Goal: Task Accomplishment & Management: Use online tool/utility

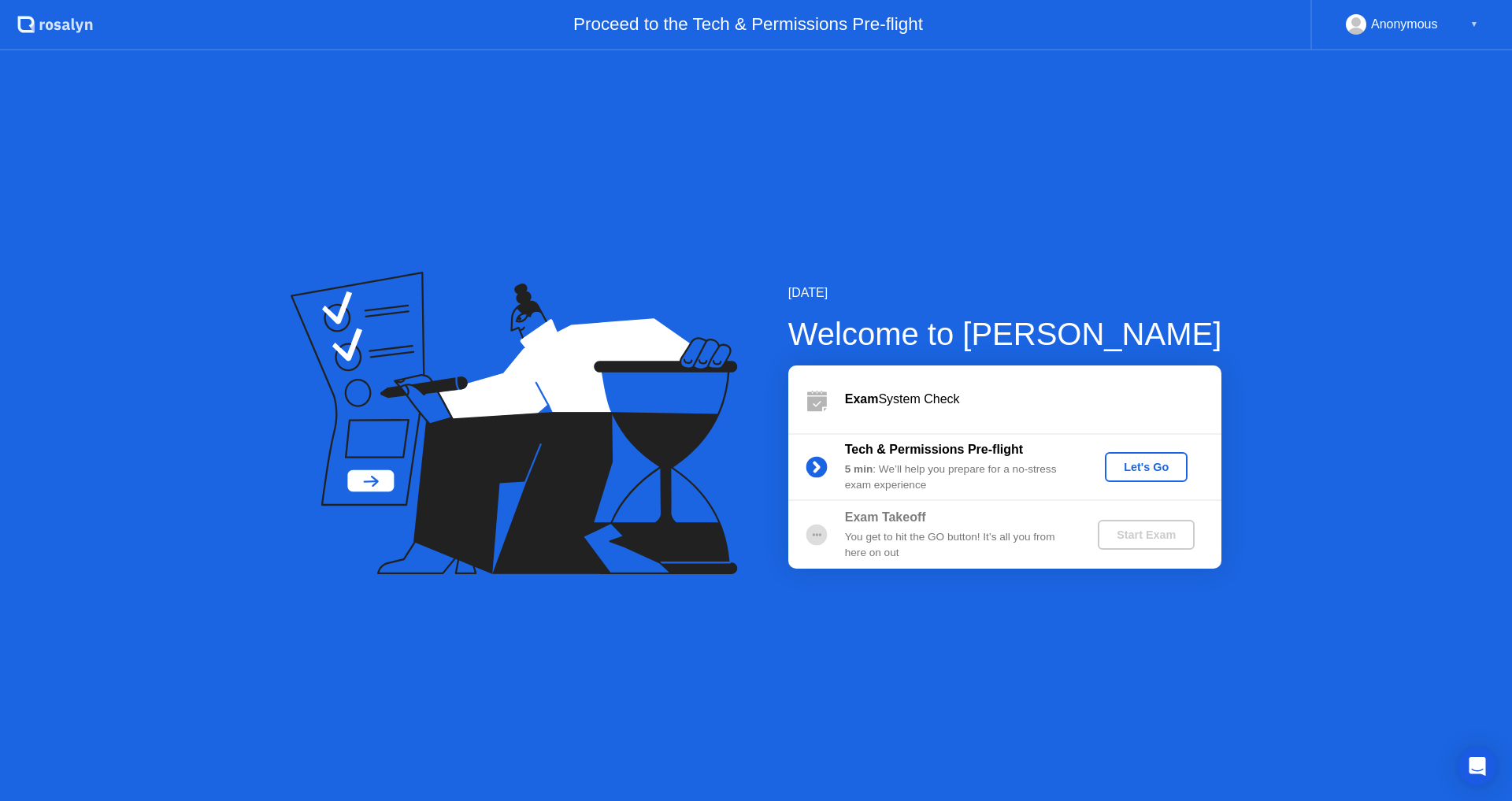
click at [1142, 476] on button "Let's Go" at bounding box center [1146, 467] width 83 height 29
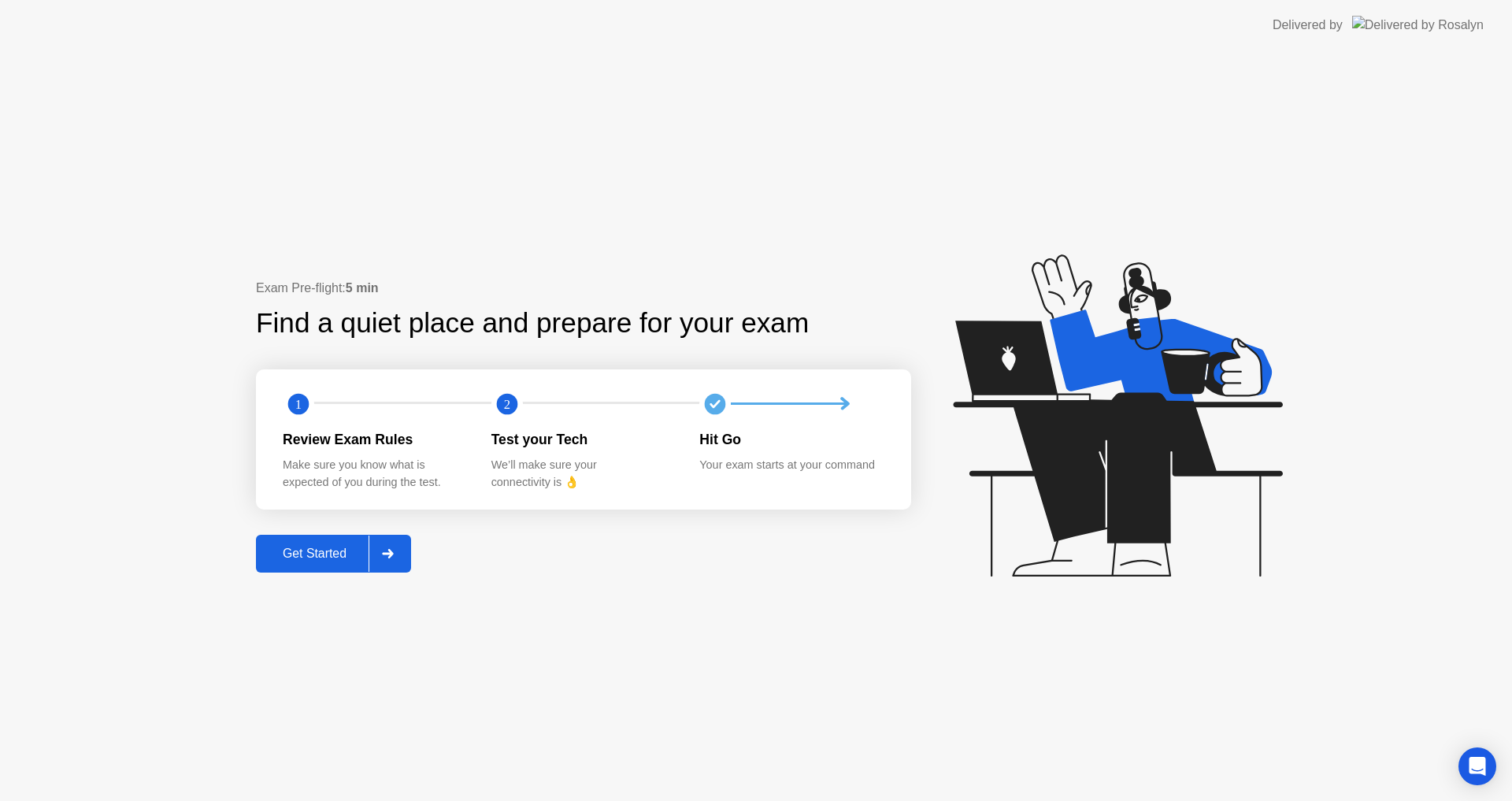
click at [350, 559] on div "Get Started" at bounding box center [314, 553] width 108 height 14
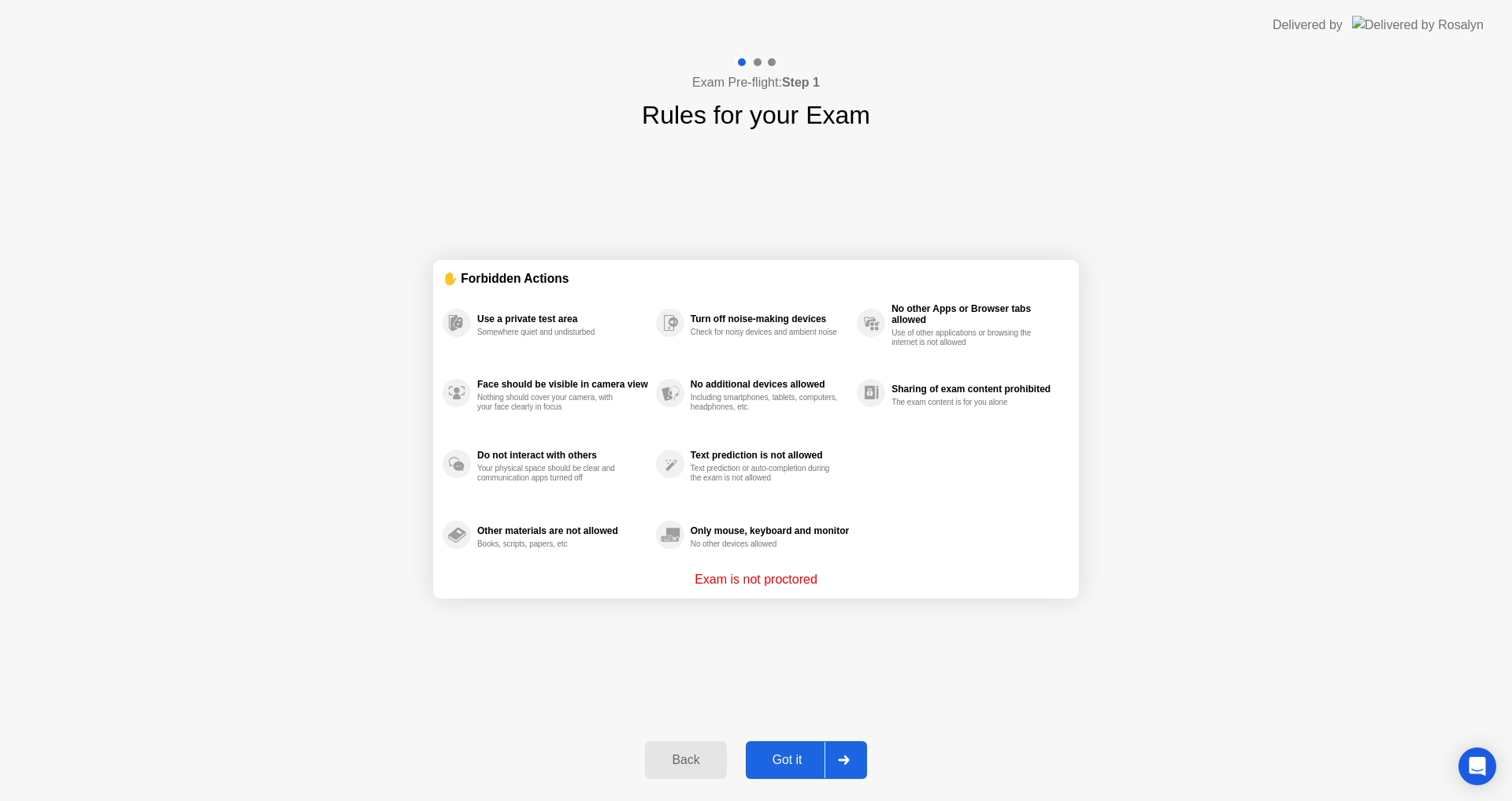
click at [789, 761] on div "Got it" at bounding box center [788, 760] width 74 height 14
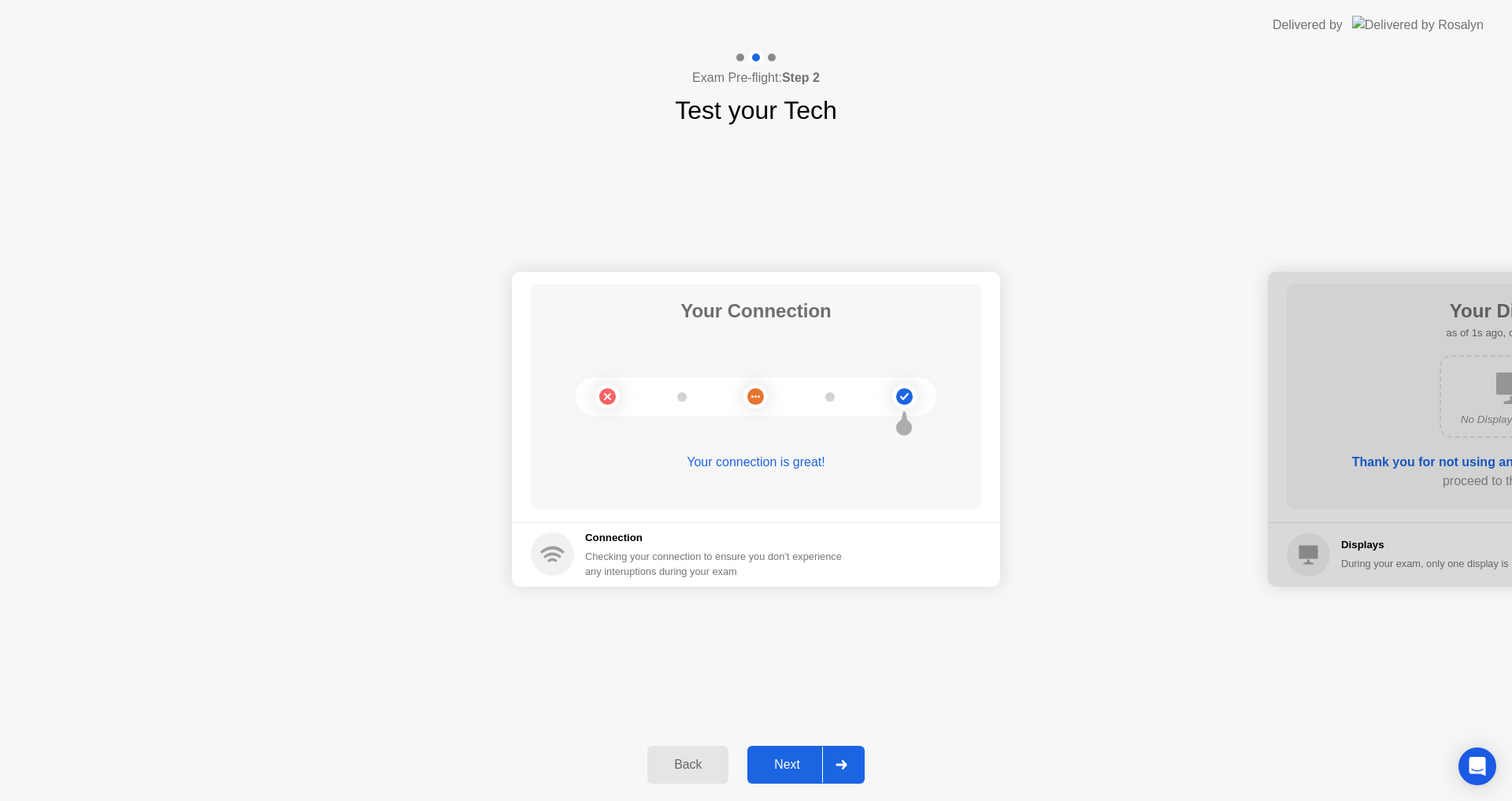
click at [783, 749] on button "Next" at bounding box center [805, 764] width 117 height 38
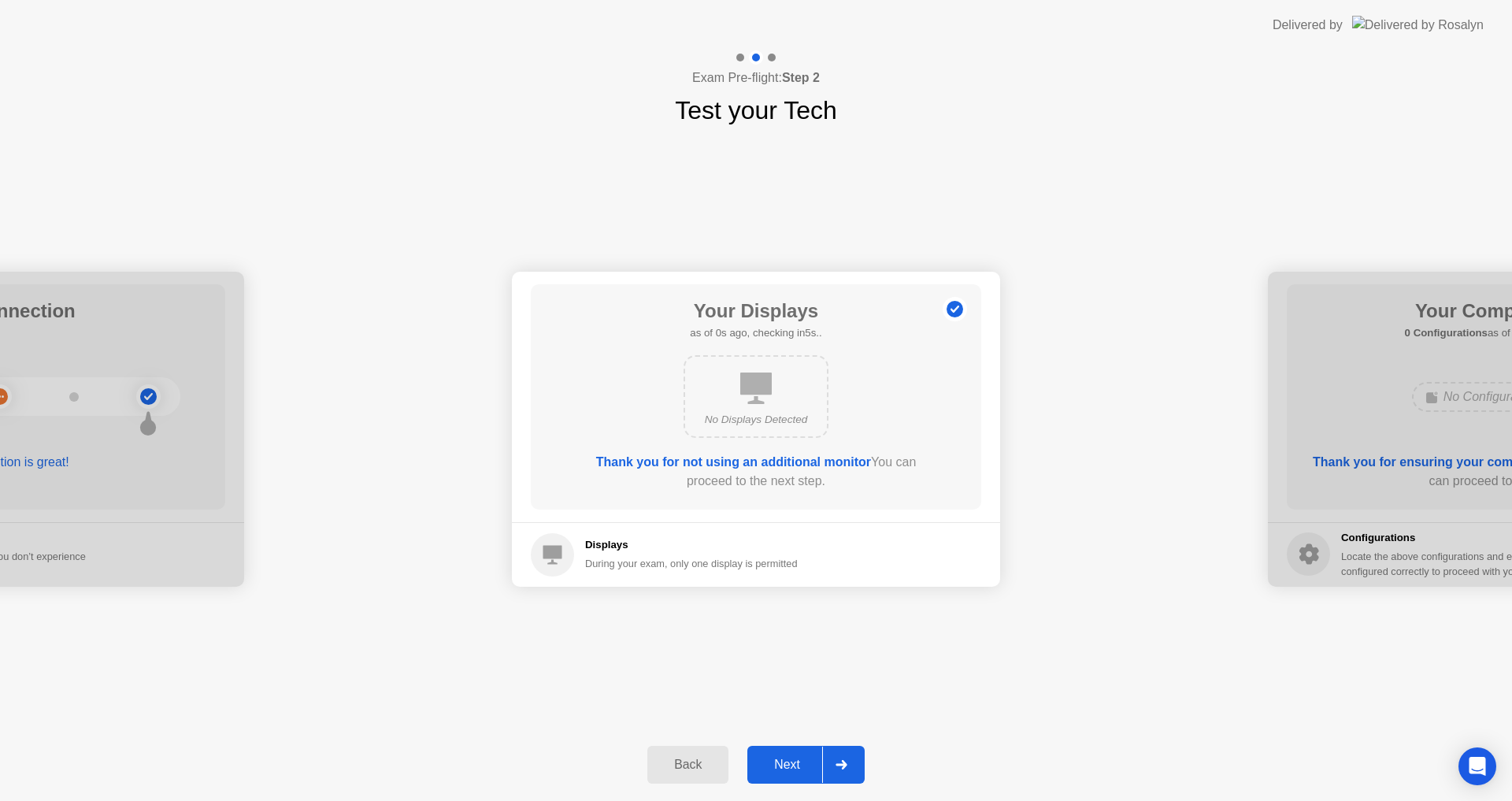
click at [783, 749] on button "Next" at bounding box center [805, 764] width 117 height 38
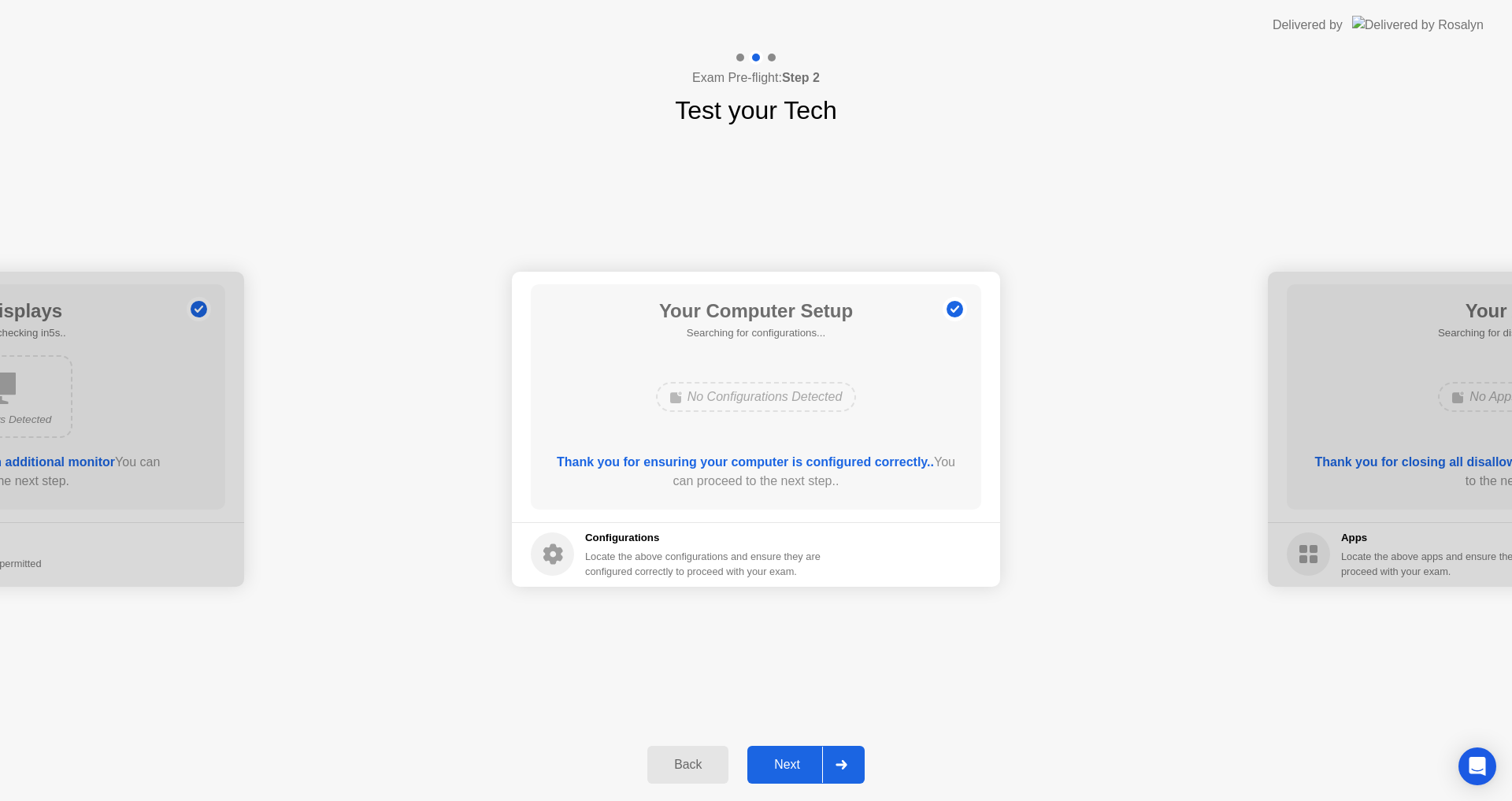
click at [783, 749] on button "Next" at bounding box center [805, 764] width 117 height 38
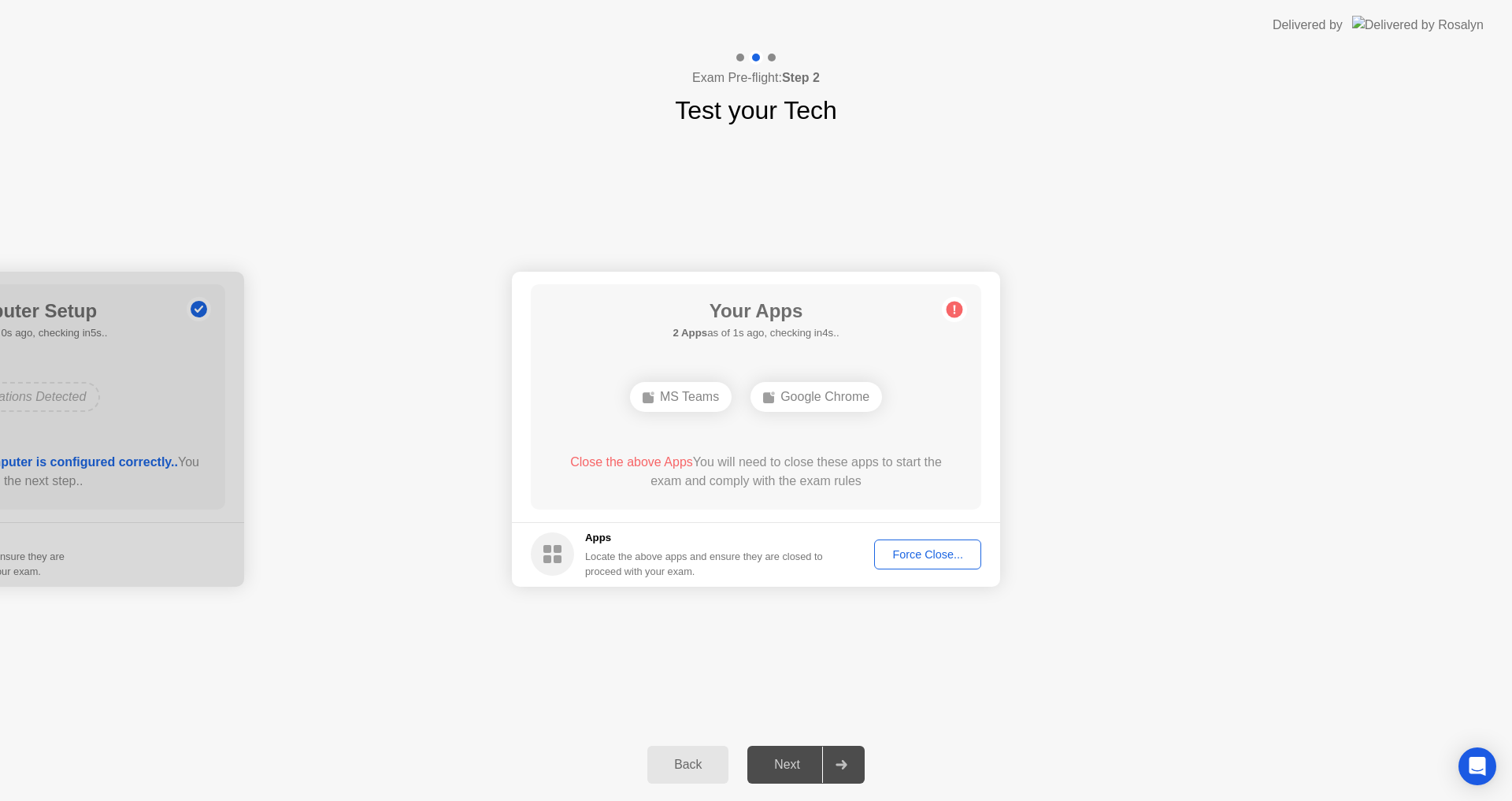
click at [909, 561] on div "Force Close..." at bounding box center [928, 555] width 96 height 13
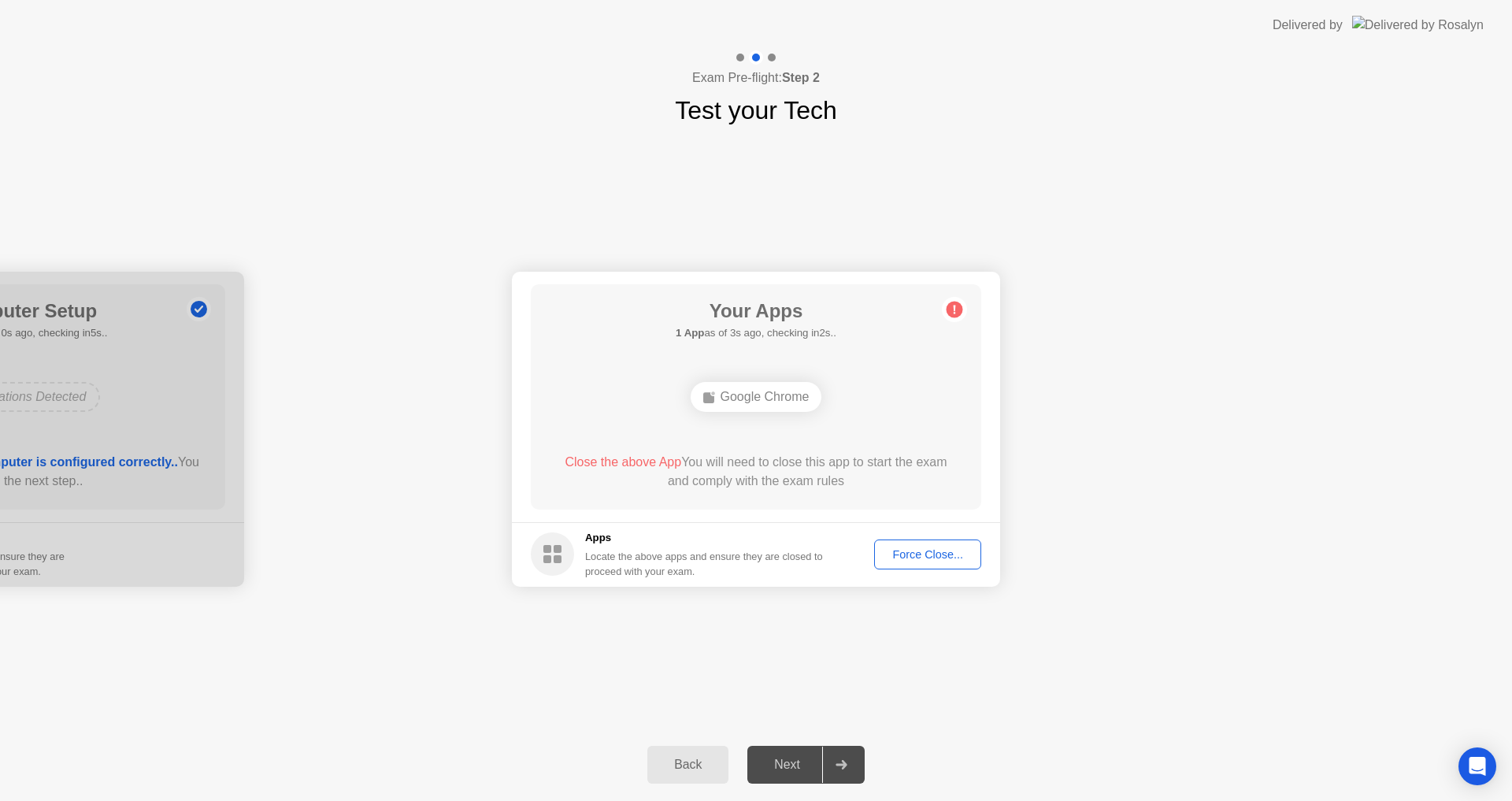
click at [920, 548] on div "Force Close..." at bounding box center [928, 555] width 96 height 13
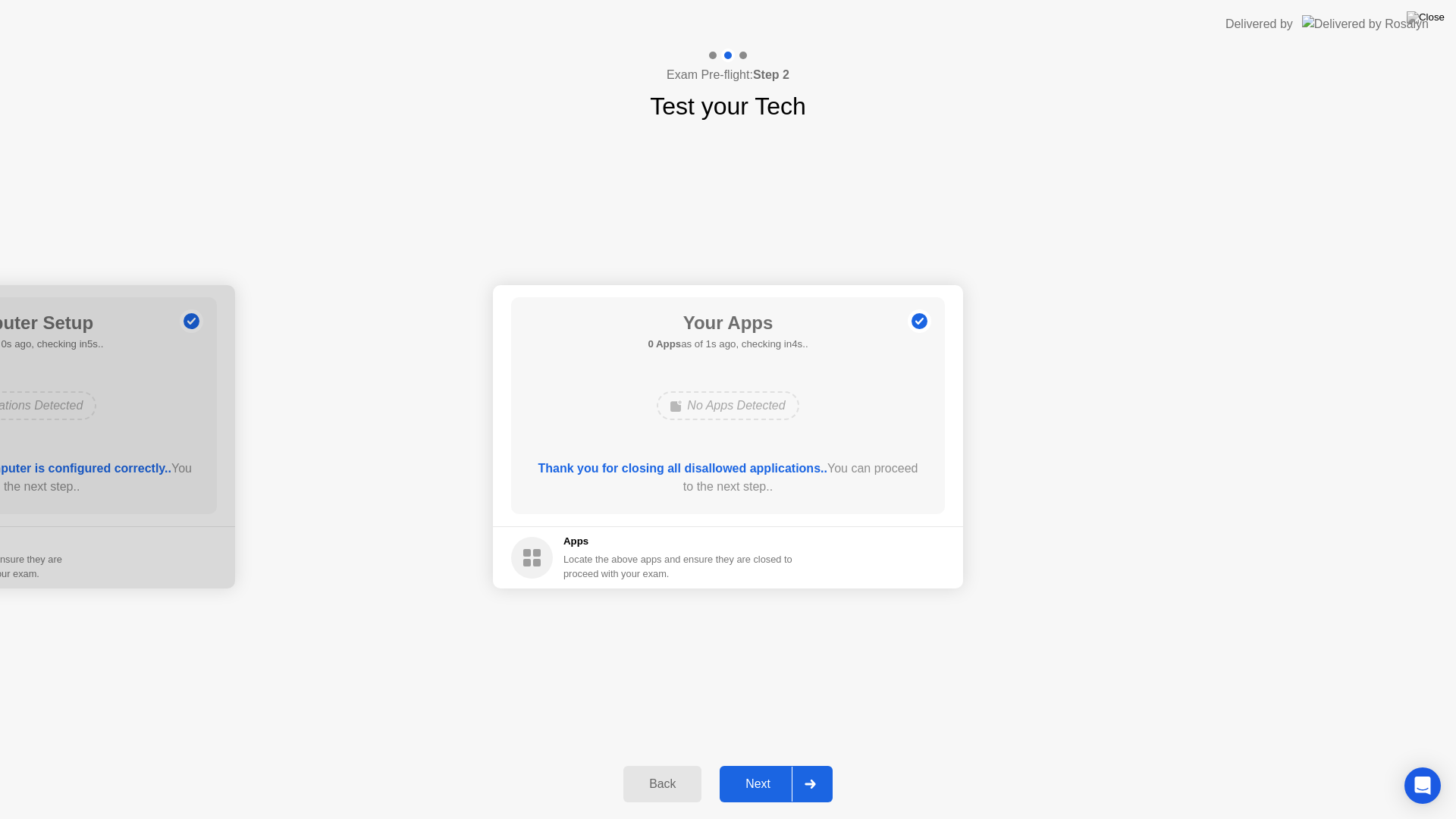
click at [767, 770] on div "Next" at bounding box center [758, 784] width 67 height 13
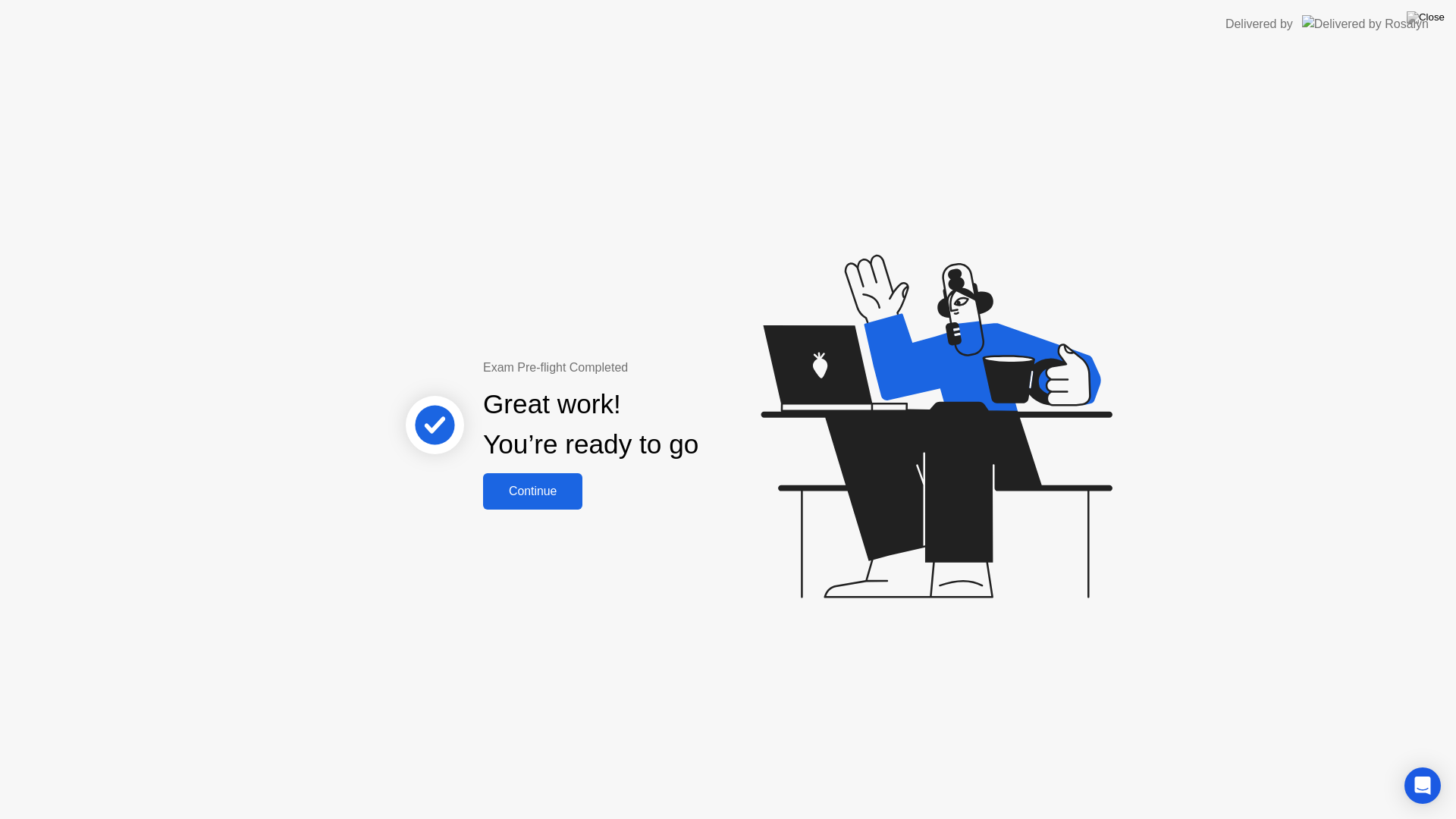
click at [536, 485] on div "Continue" at bounding box center [533, 491] width 91 height 13
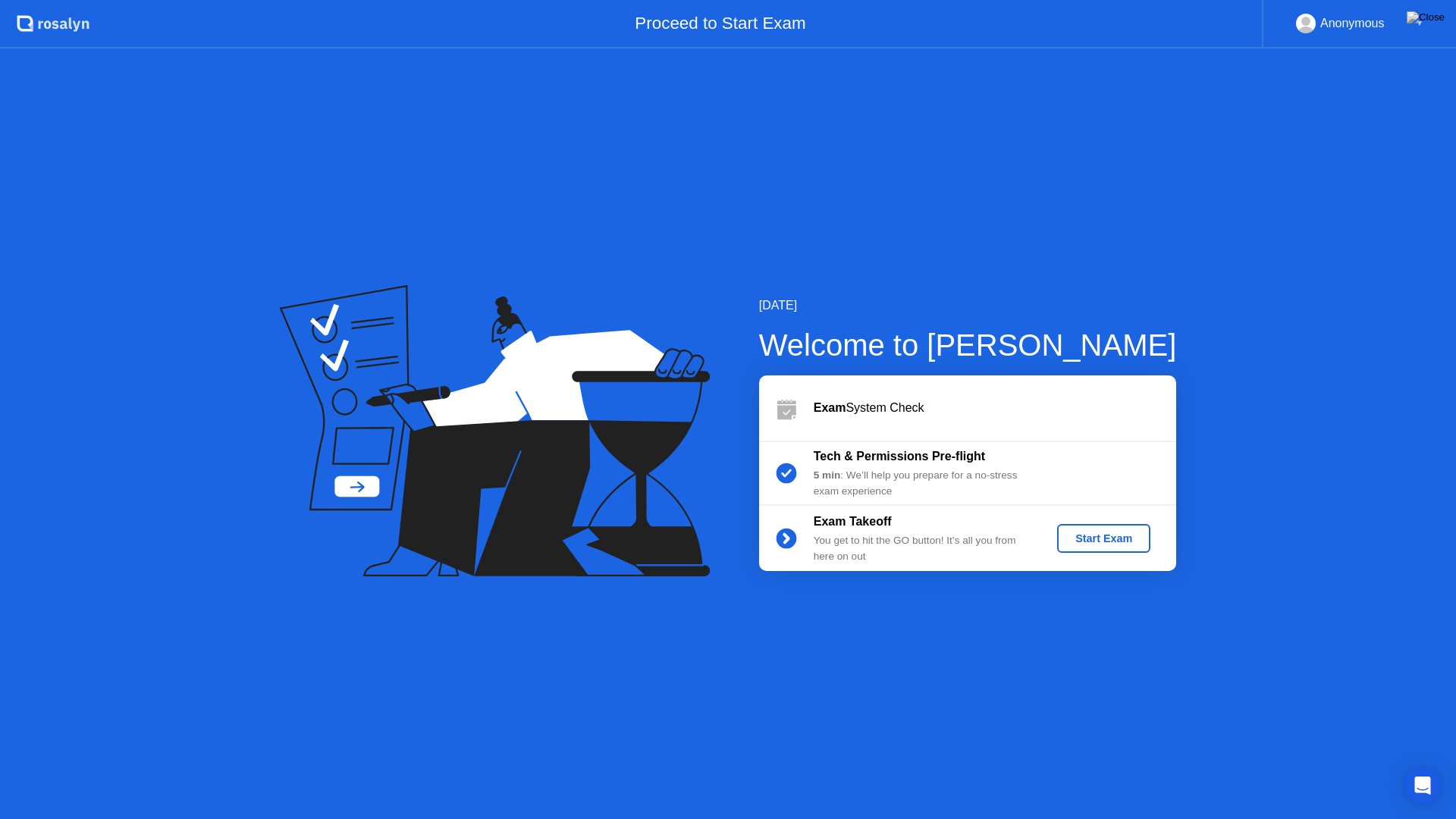
click at [1086, 544] on div "Start Exam" at bounding box center [1103, 539] width 81 height 12
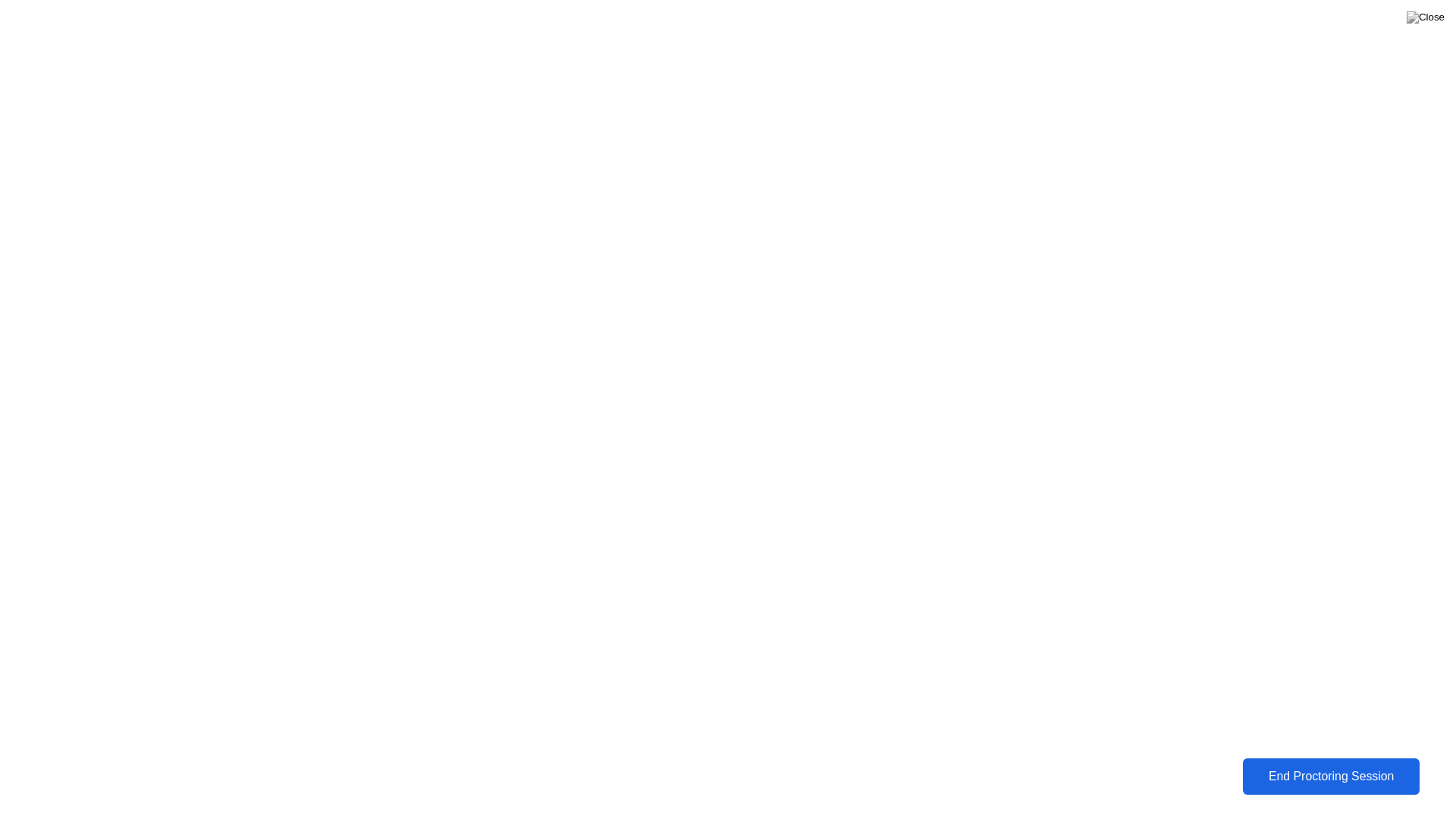
click at [1274, 770] on div "End Proctoring Session" at bounding box center [1331, 776] width 168 height 13
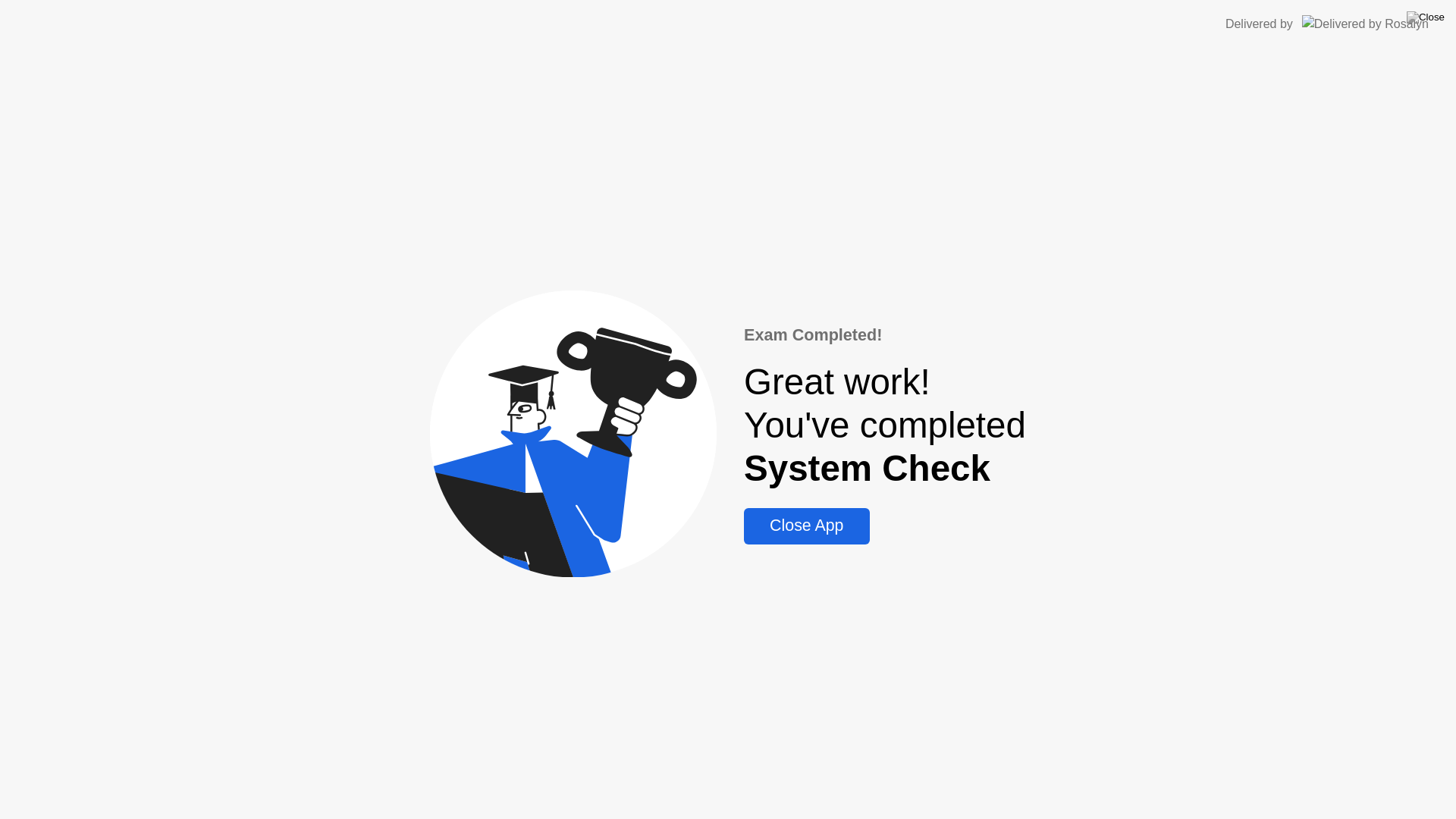
click at [822, 529] on div "Close App" at bounding box center [807, 525] width 116 height 19
